Goal: Find specific page/section: Find specific page/section

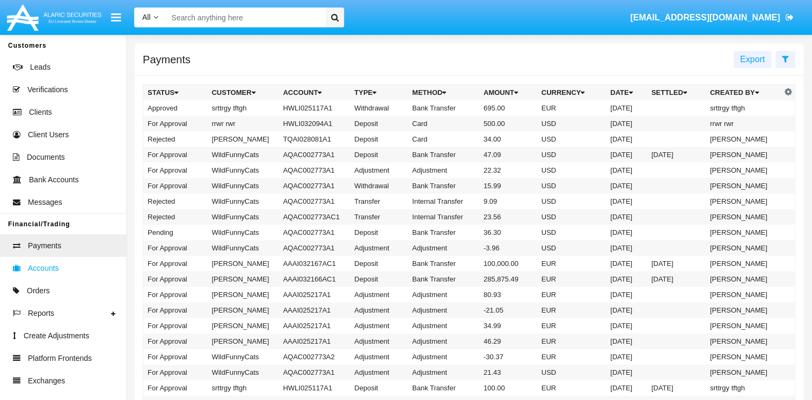
click at [37, 274] on span "Accounts" at bounding box center [43, 268] width 31 height 11
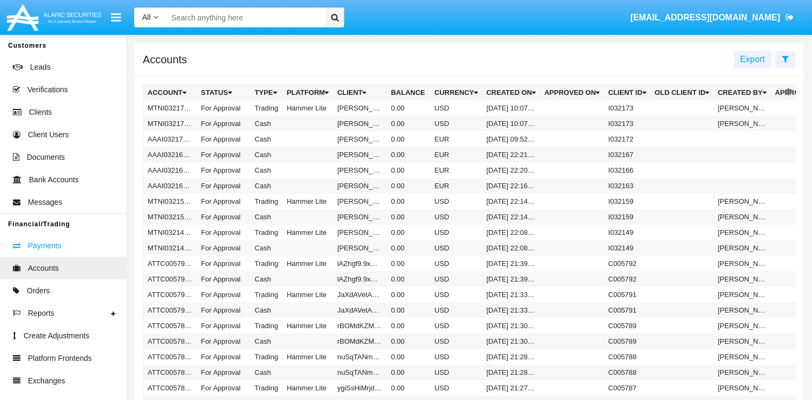
click at [47, 251] on span "Payments" at bounding box center [44, 245] width 33 height 11
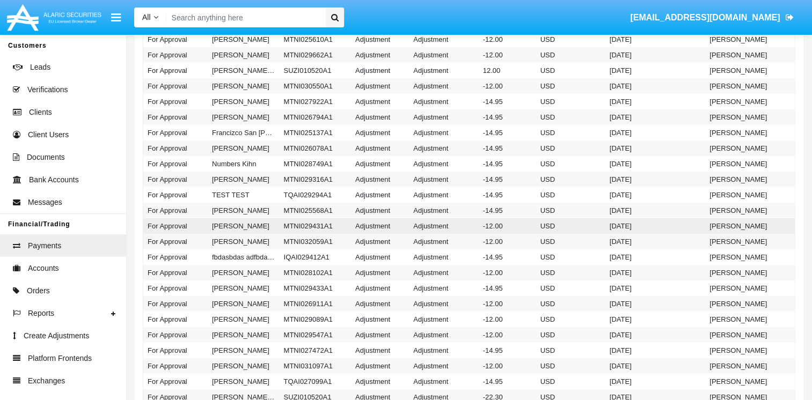
scroll to position [2870, 0]
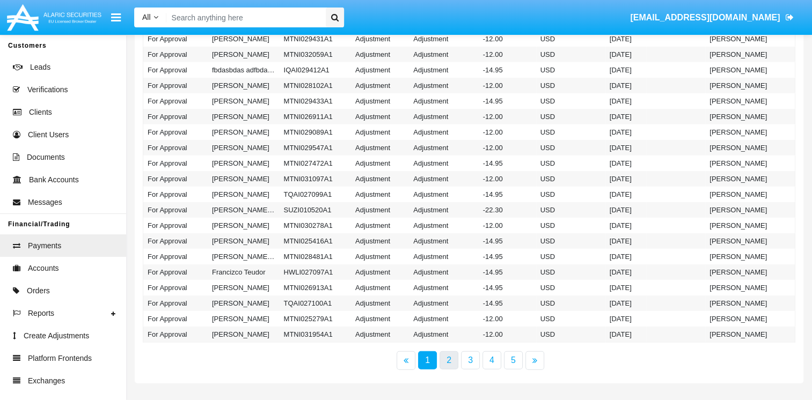
click at [453, 363] on link "2" at bounding box center [448, 360] width 19 height 18
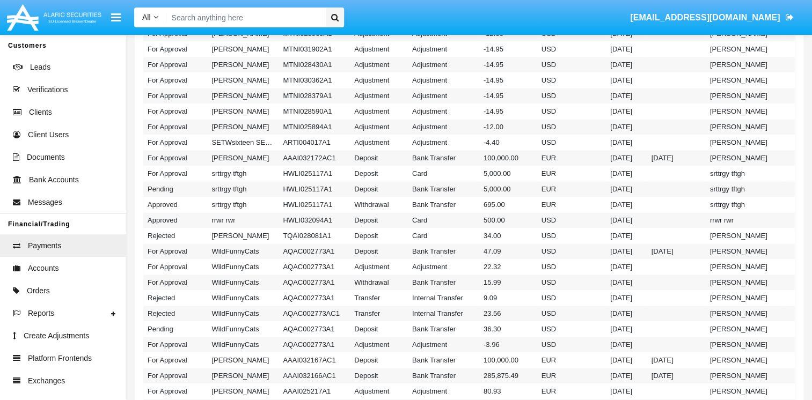
scroll to position [1449, 0]
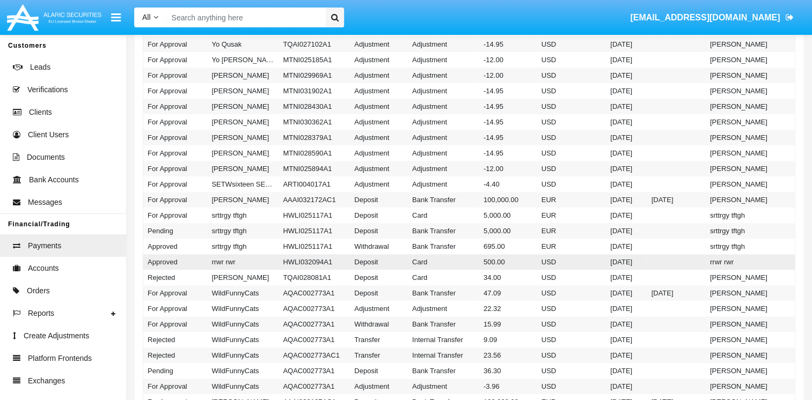
click at [275, 262] on td "rrwr rwr" at bounding box center [242, 262] width 71 height 16
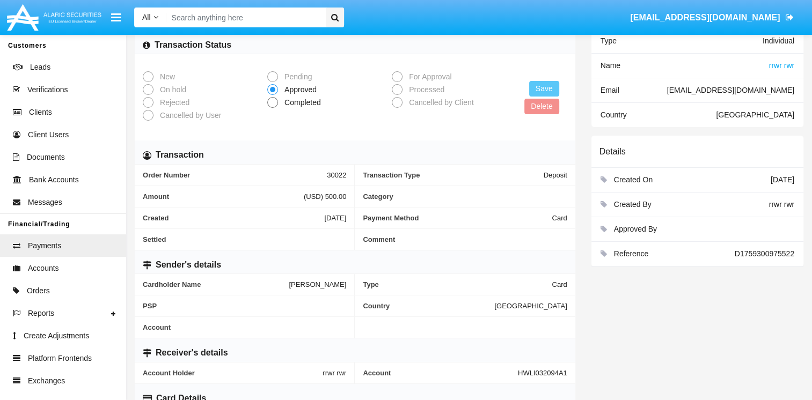
scroll to position [241, 0]
